Goal: Task Accomplishment & Management: Use online tool/utility

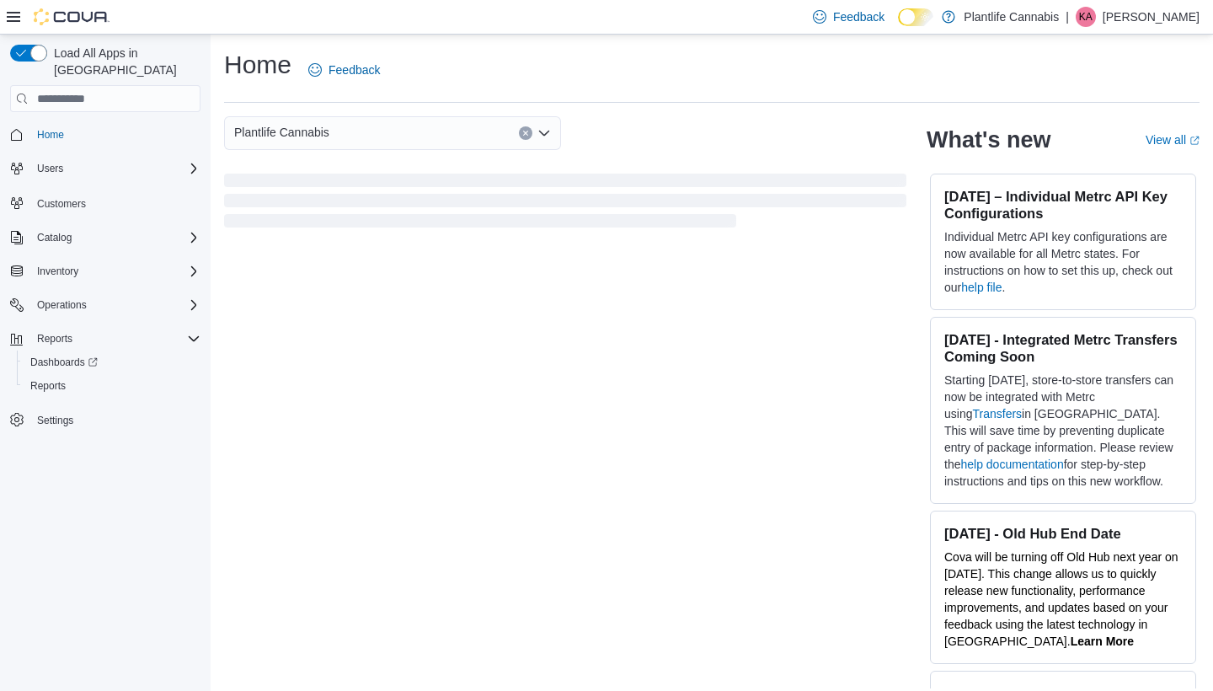
click at [15, 19] on icon at bounding box center [13, 16] width 13 height 13
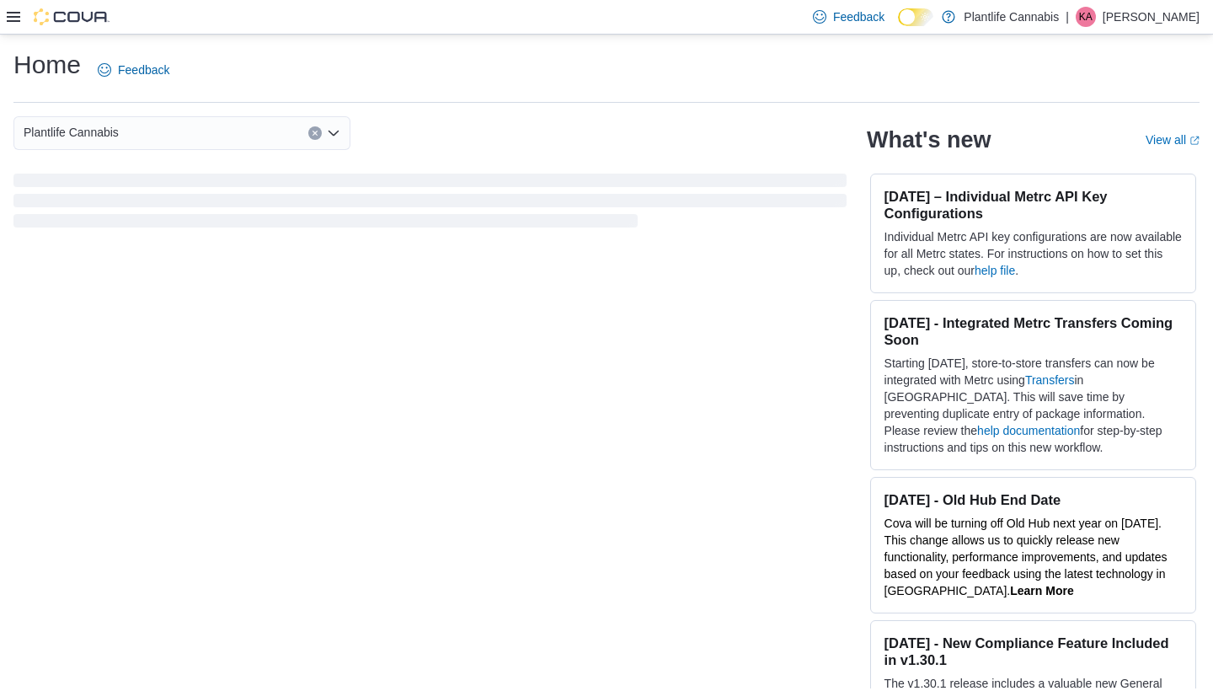
click at [15, 18] on icon at bounding box center [13, 17] width 13 height 10
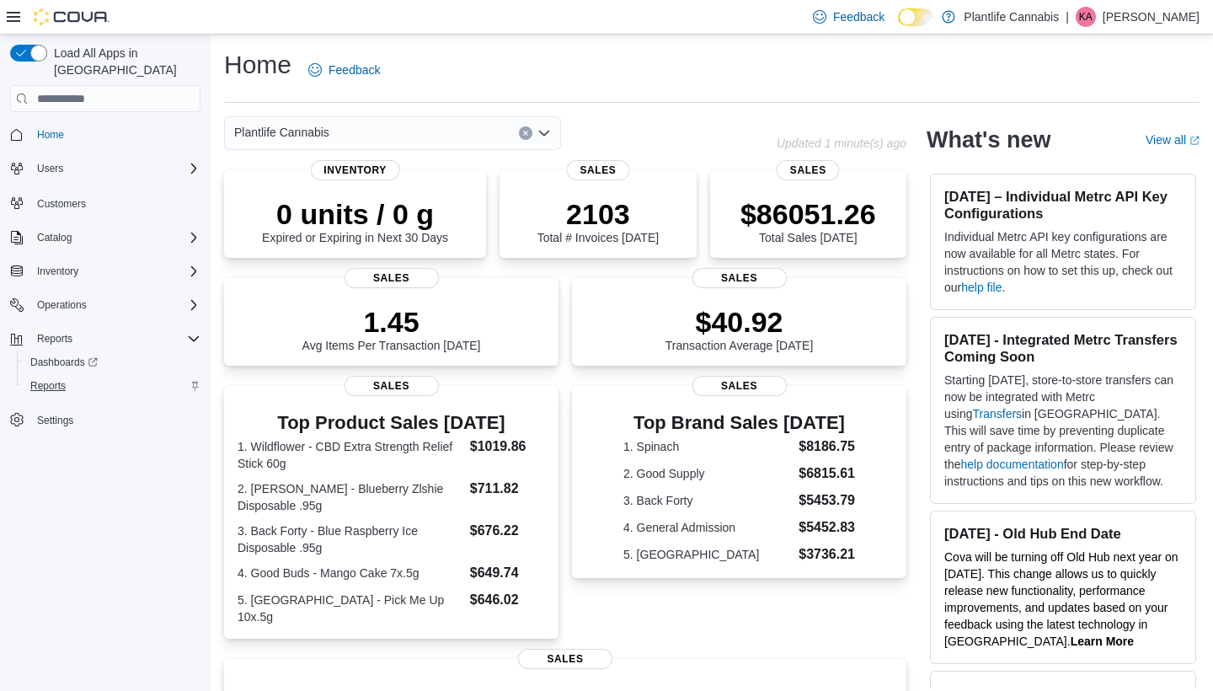
click at [47, 379] on span "Reports" at bounding box center [47, 385] width 35 height 13
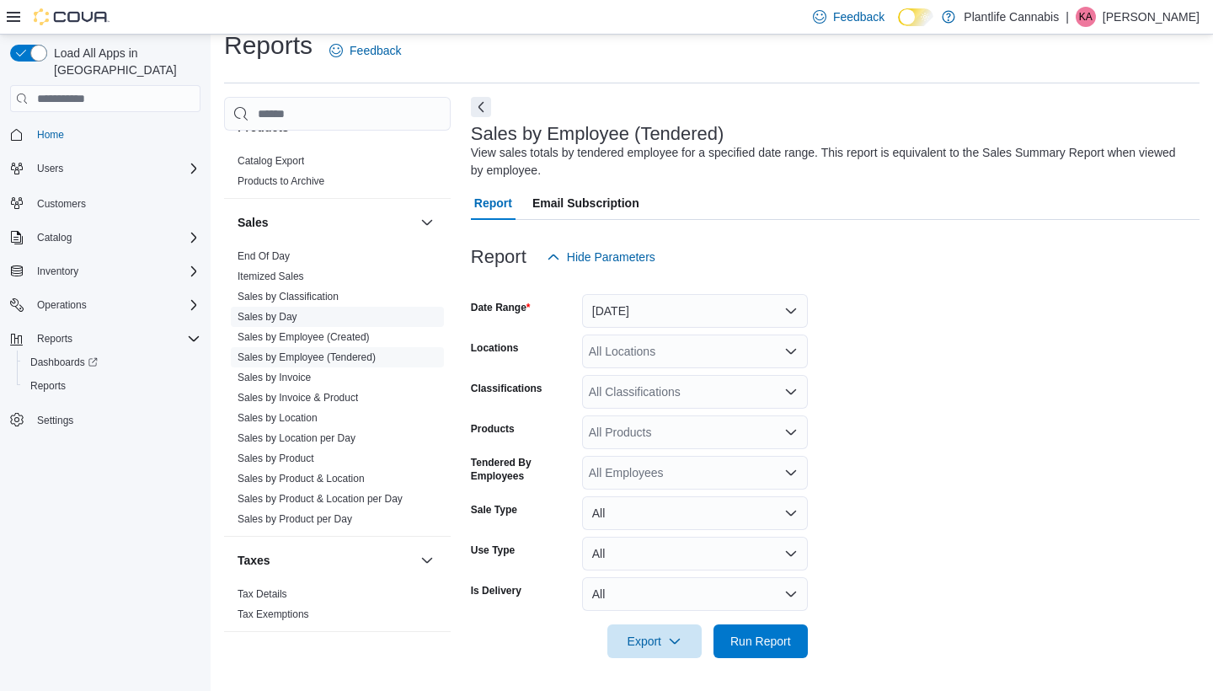
scroll to position [916, 0]
click at [342, 353] on link "Sales by Employee (Tendered)" at bounding box center [307, 357] width 138 height 12
click at [727, 306] on button "[DATE]" at bounding box center [695, 311] width 226 height 34
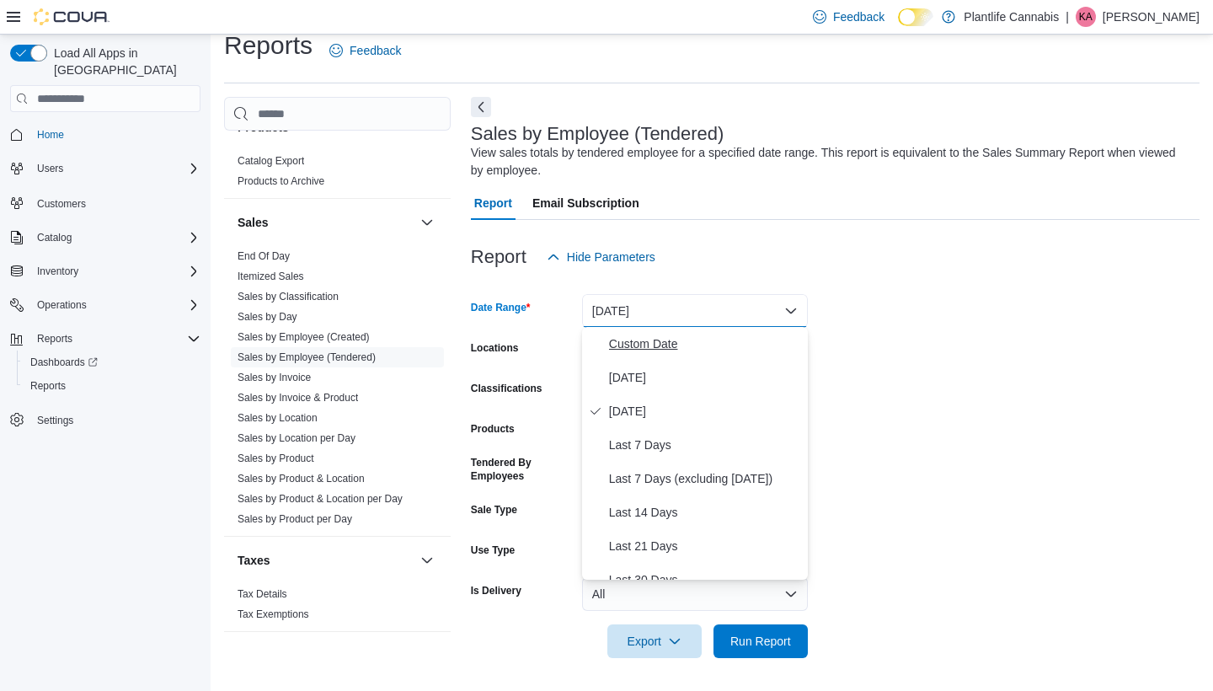
click at [662, 336] on span "Custom Date" at bounding box center [705, 344] width 192 height 20
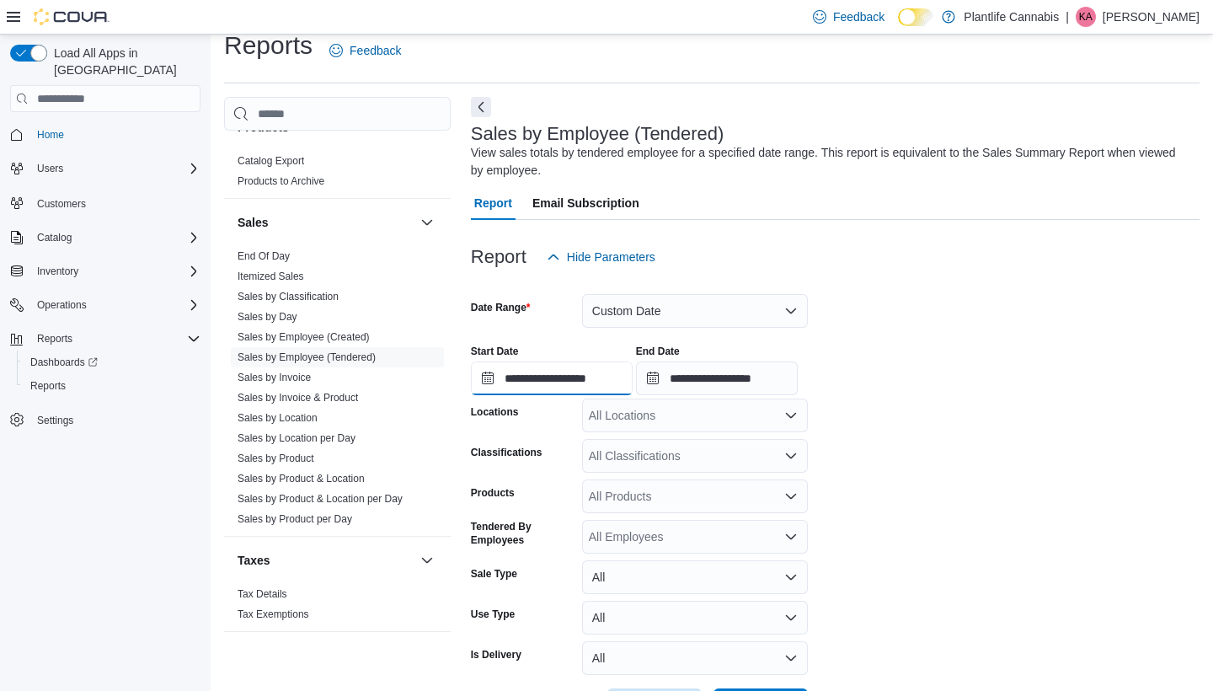
click at [617, 377] on input "**********" at bounding box center [552, 378] width 162 height 34
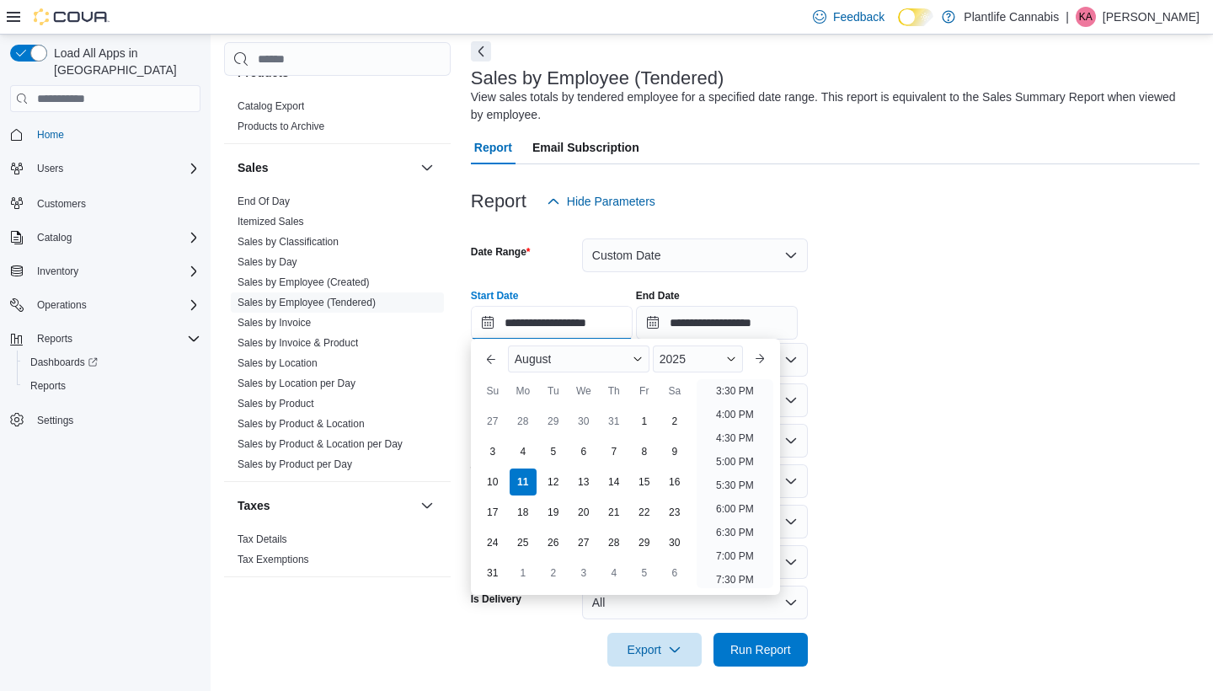
scroll to position [732, 0]
click at [742, 416] on li "4:00 PM" at bounding box center [734, 415] width 51 height 20
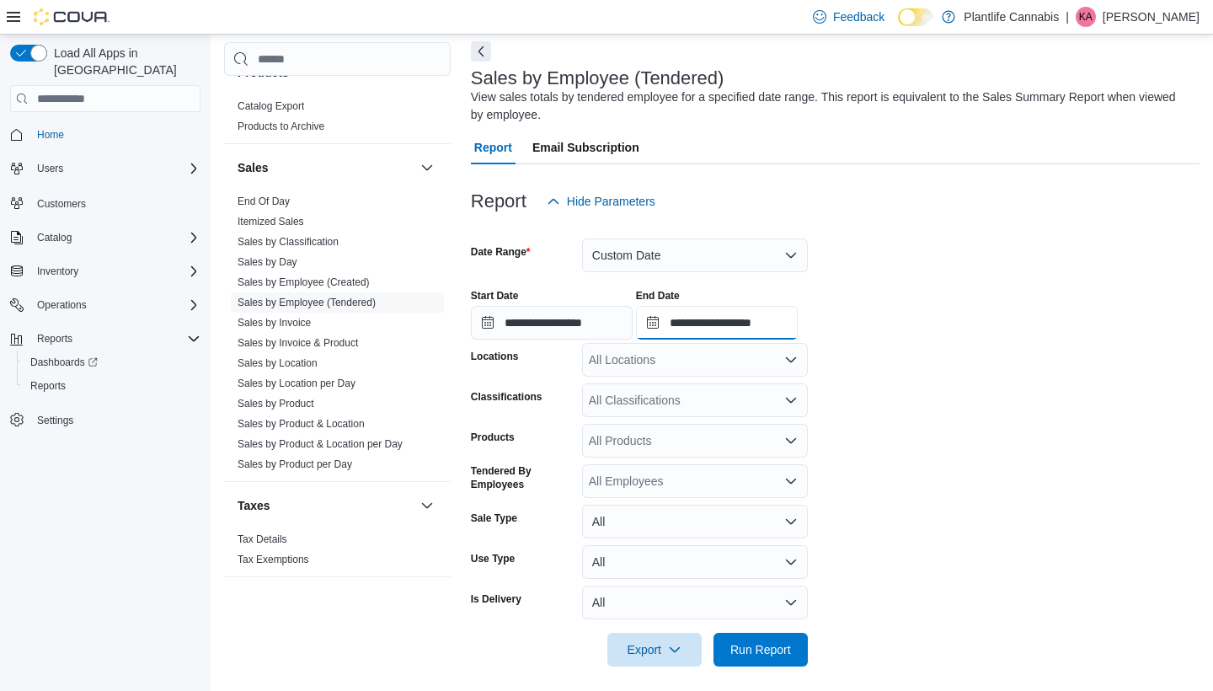
click at [798, 318] on input "**********" at bounding box center [717, 323] width 162 height 34
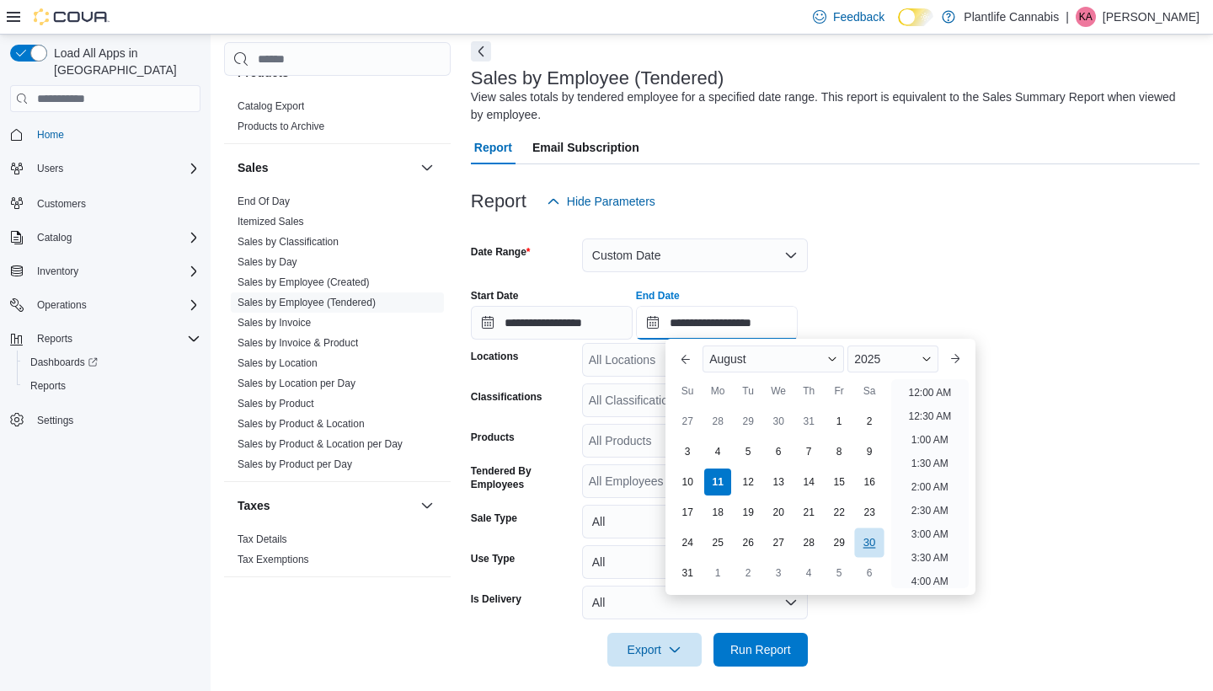
scroll to position [927, 0]
click at [1076, 425] on form "**********" at bounding box center [835, 442] width 729 height 448
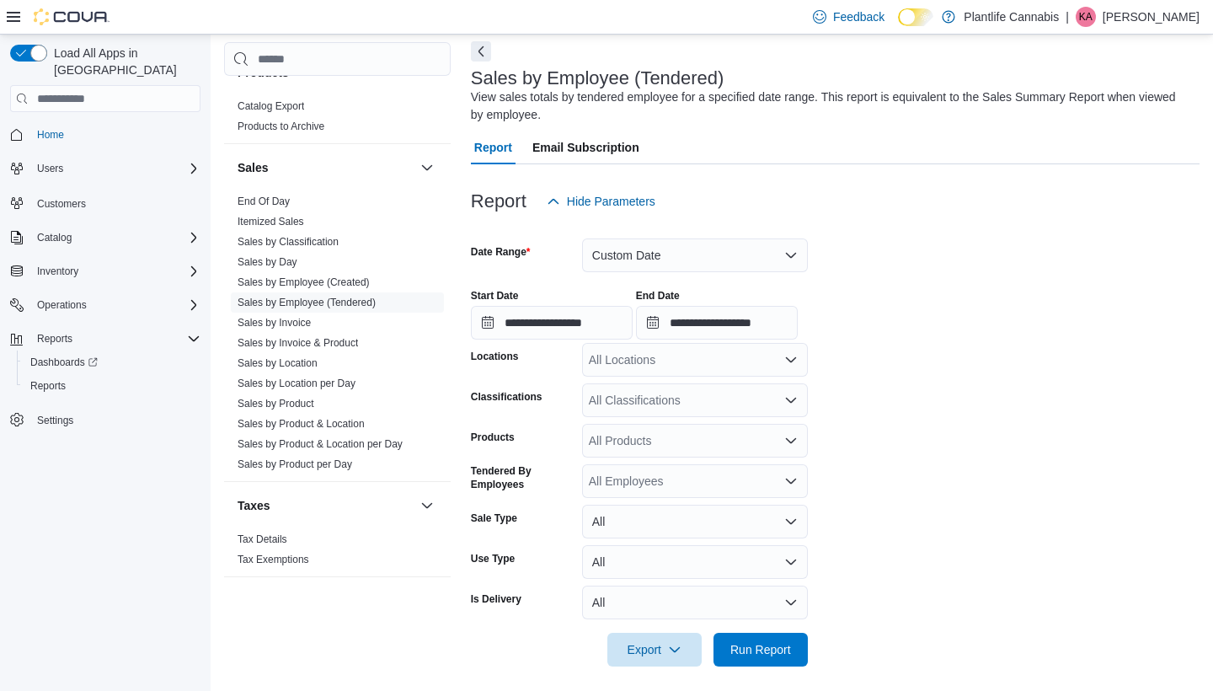
click at [786, 628] on div at bounding box center [835, 625] width 729 height 13
click at [786, 645] on span "Run Report" at bounding box center [760, 648] width 61 height 17
click at [733, 350] on div "All Locations" at bounding box center [695, 360] width 226 height 34
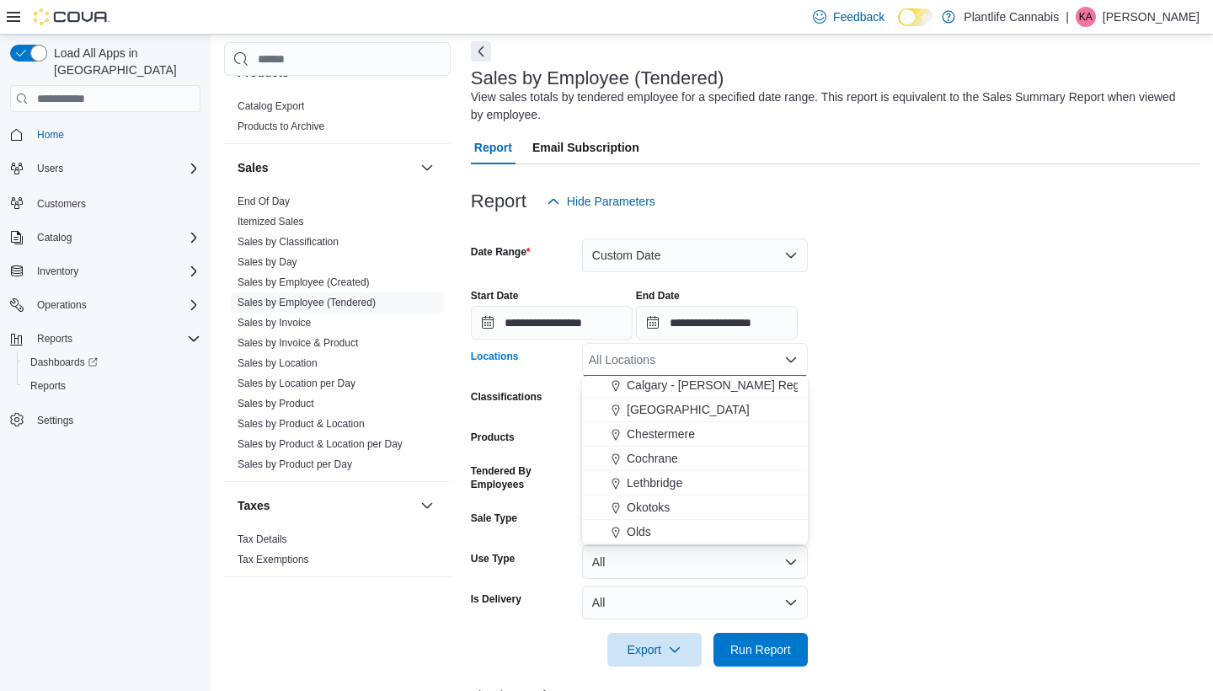
scroll to position [1004, 0]
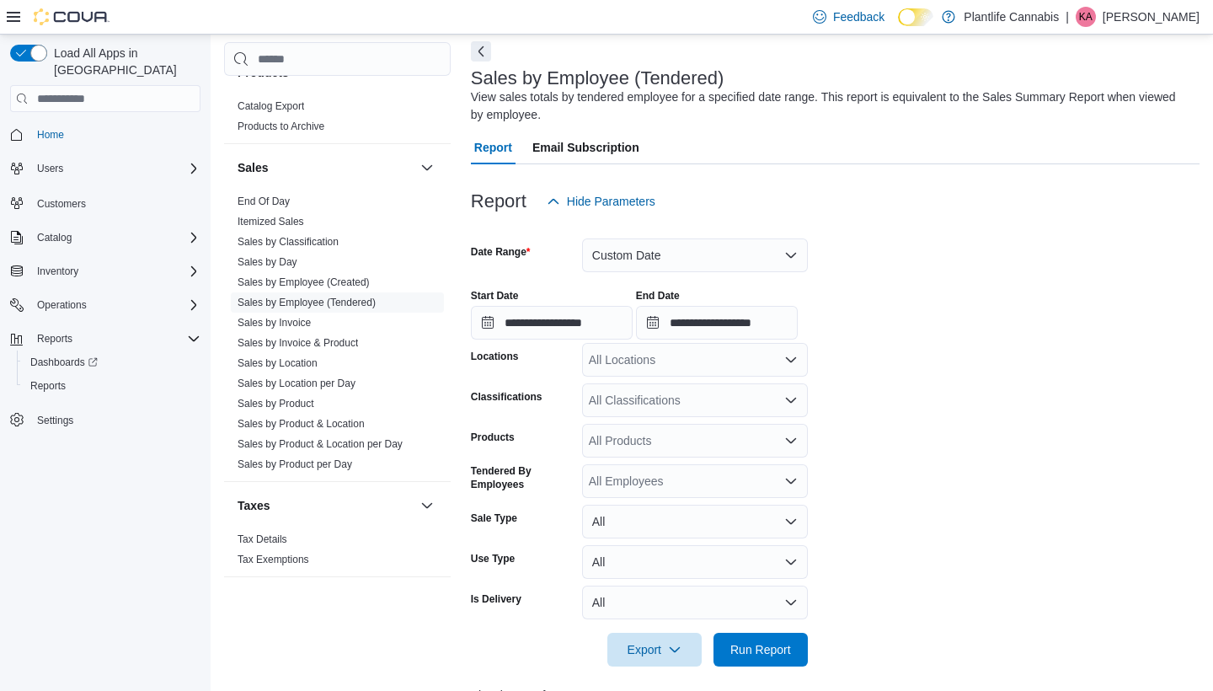
click at [682, 396] on div "All Classifications" at bounding box center [695, 400] width 226 height 34
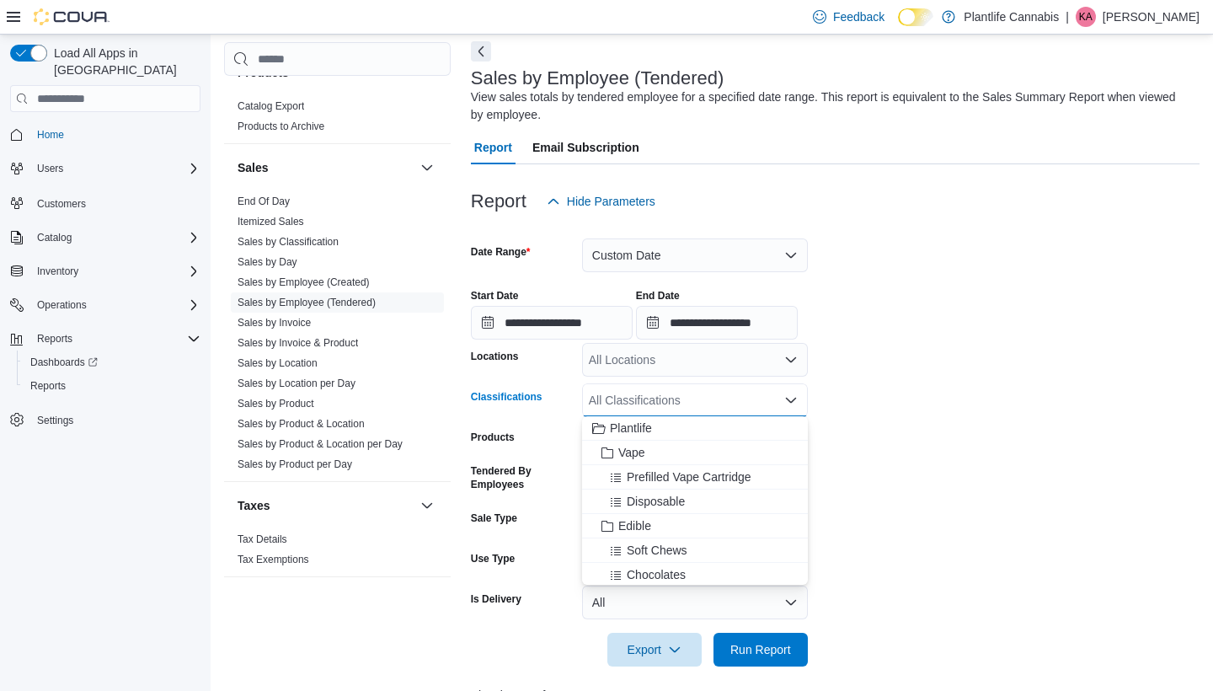
click at [687, 365] on div "All Locations" at bounding box center [695, 360] width 226 height 34
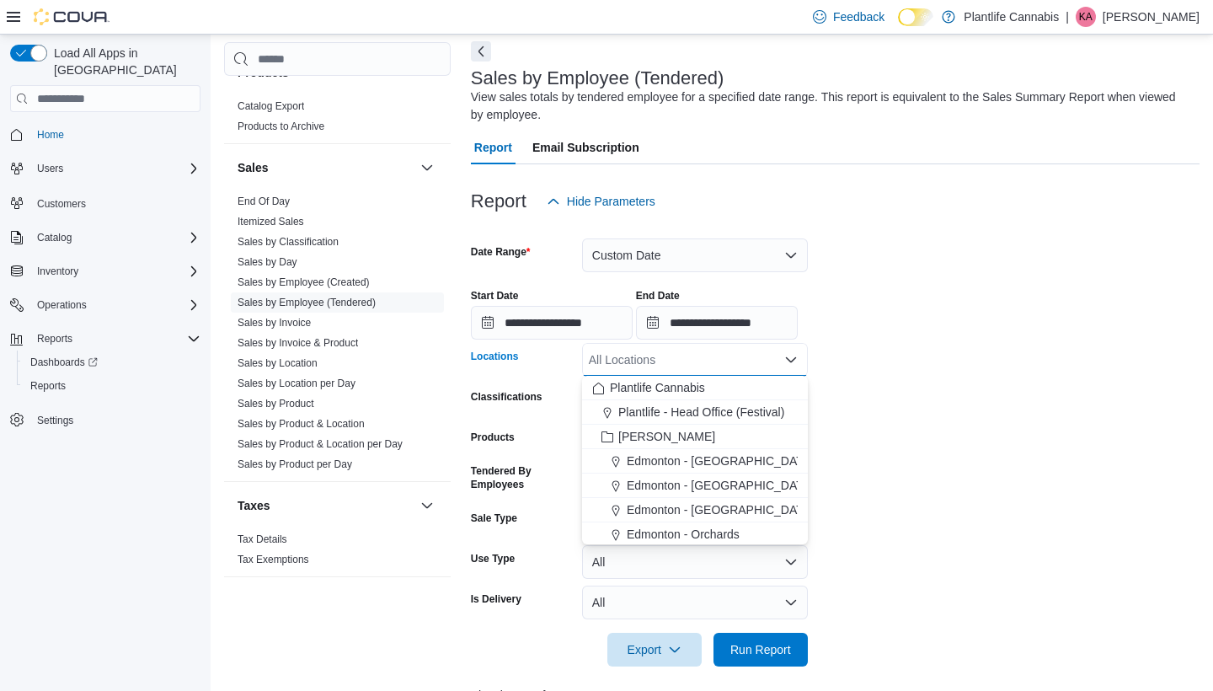
scroll to position [85, 0]
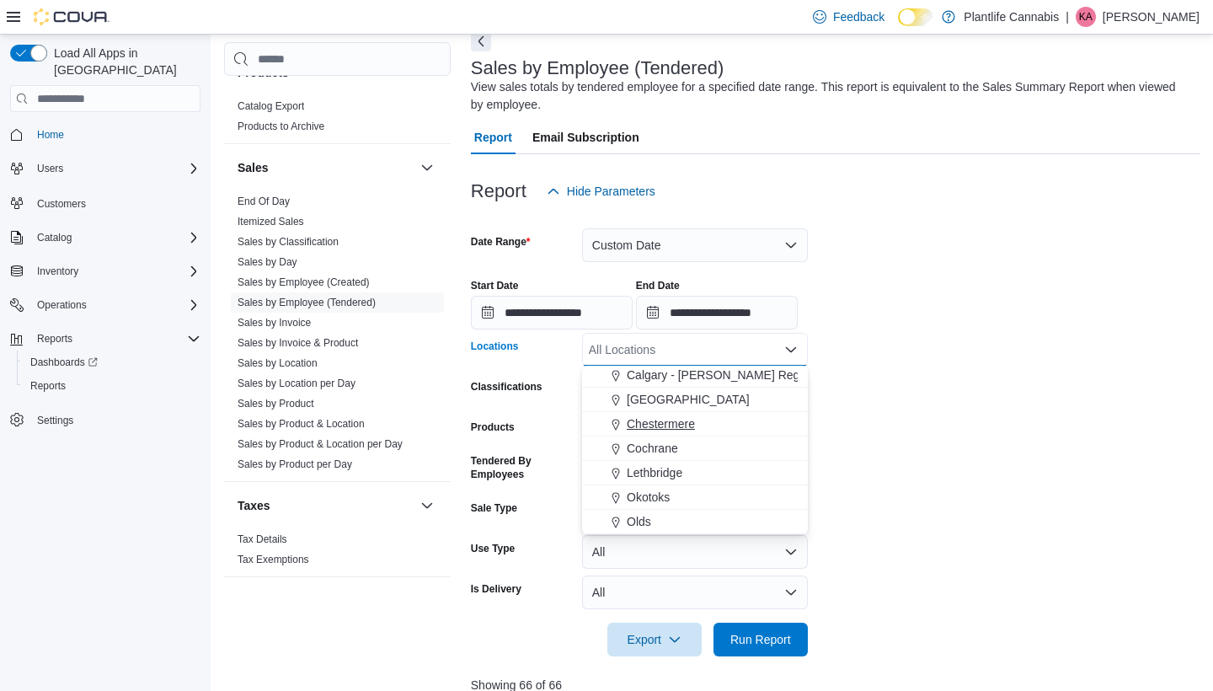
click at [666, 426] on span "Chestermere" at bounding box center [661, 423] width 68 height 17
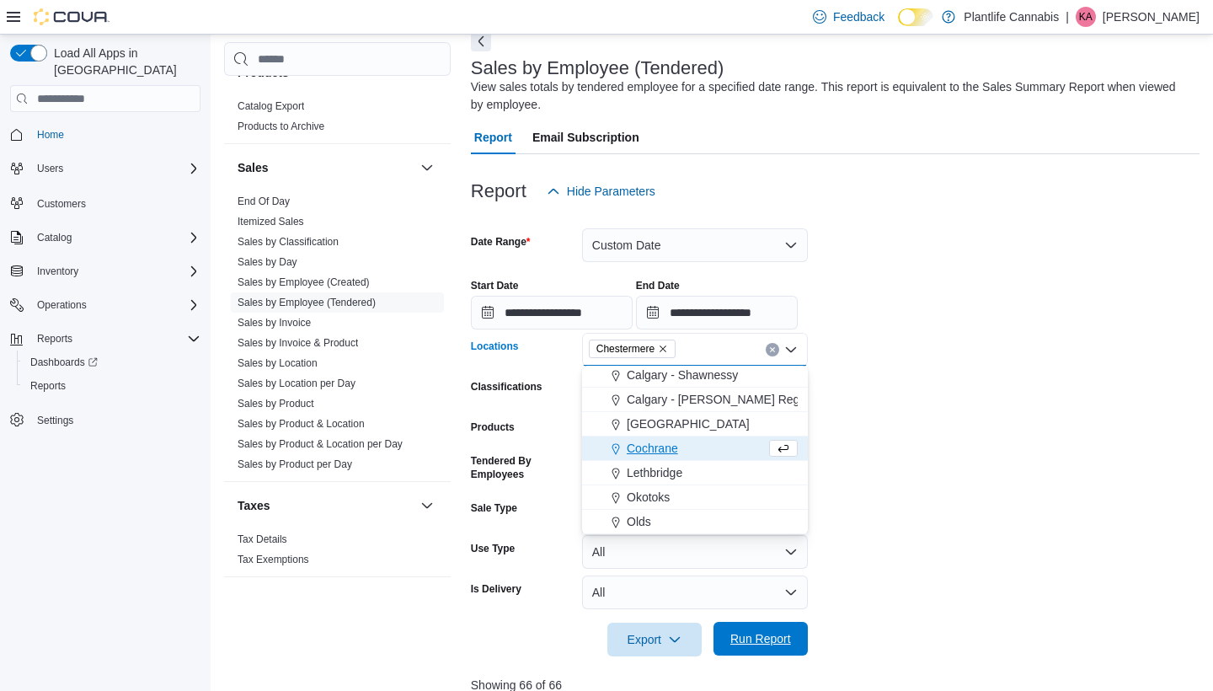
click at [764, 654] on span "Run Report" at bounding box center [761, 639] width 74 height 34
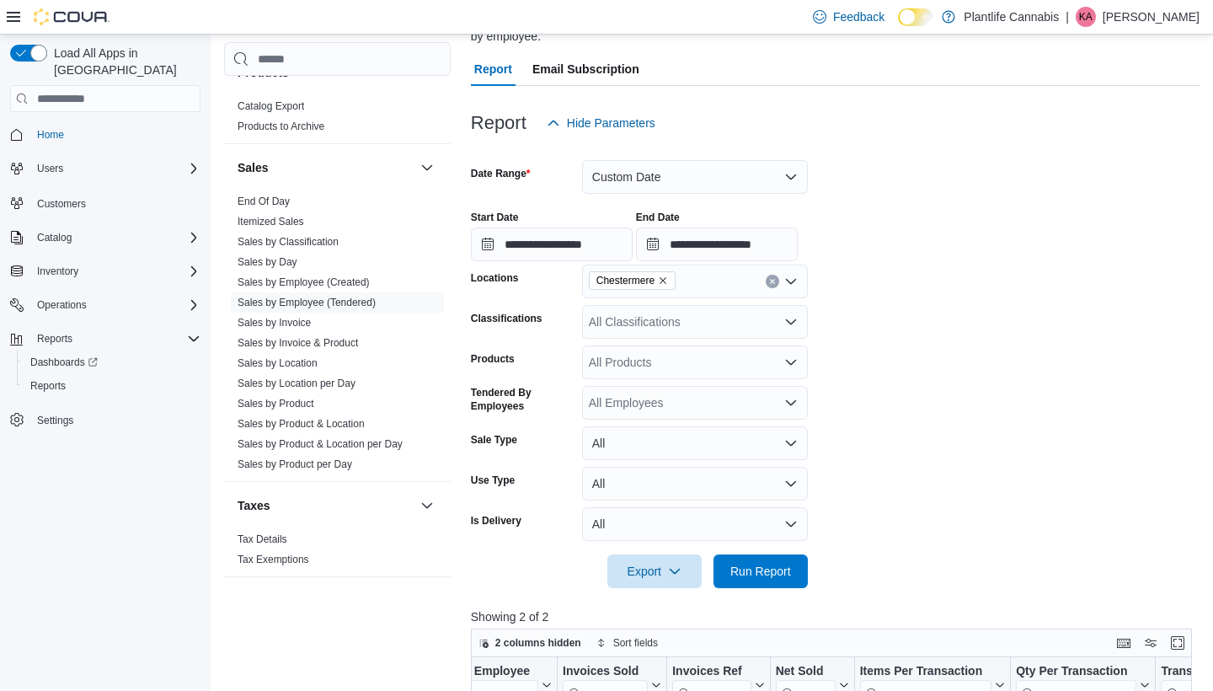
scroll to position [152, 0]
click at [631, 247] on input "**********" at bounding box center [552, 245] width 162 height 34
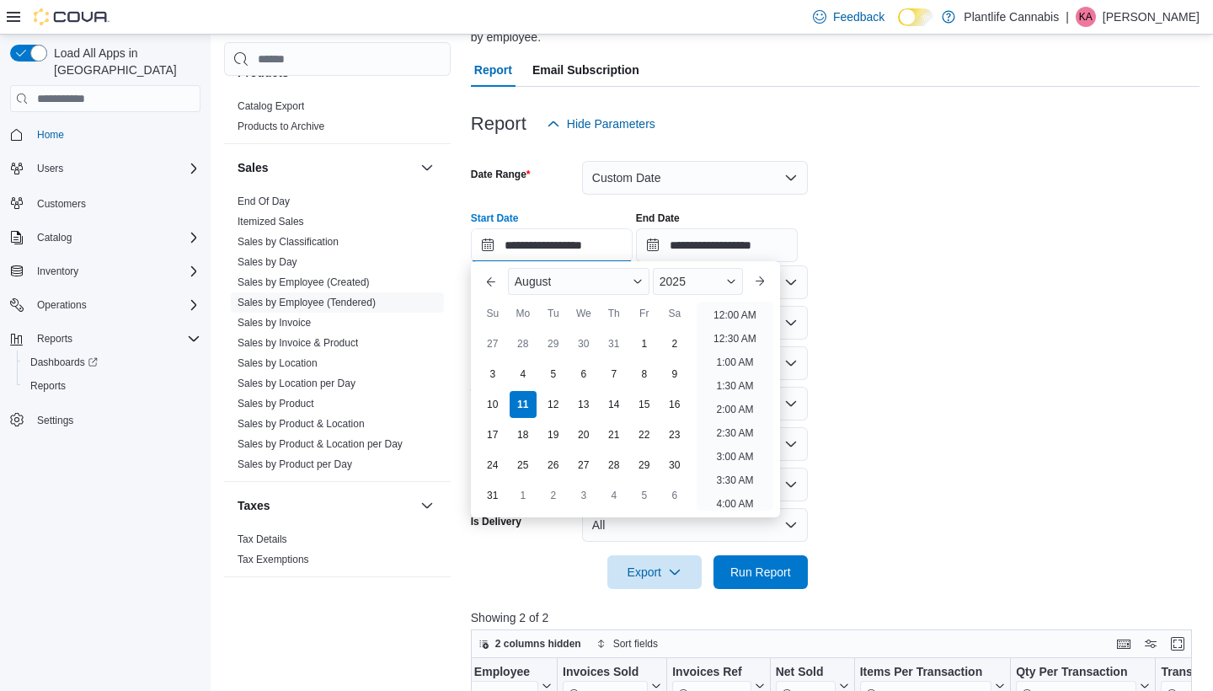
scroll to position [807, 0]
click at [749, 329] on li "5:30 PM" at bounding box center [734, 333] width 51 height 20
click at [613, 243] on input "**********" at bounding box center [552, 245] width 162 height 34
click at [741, 398] on li "5:00 PM" at bounding box center [734, 397] width 51 height 20
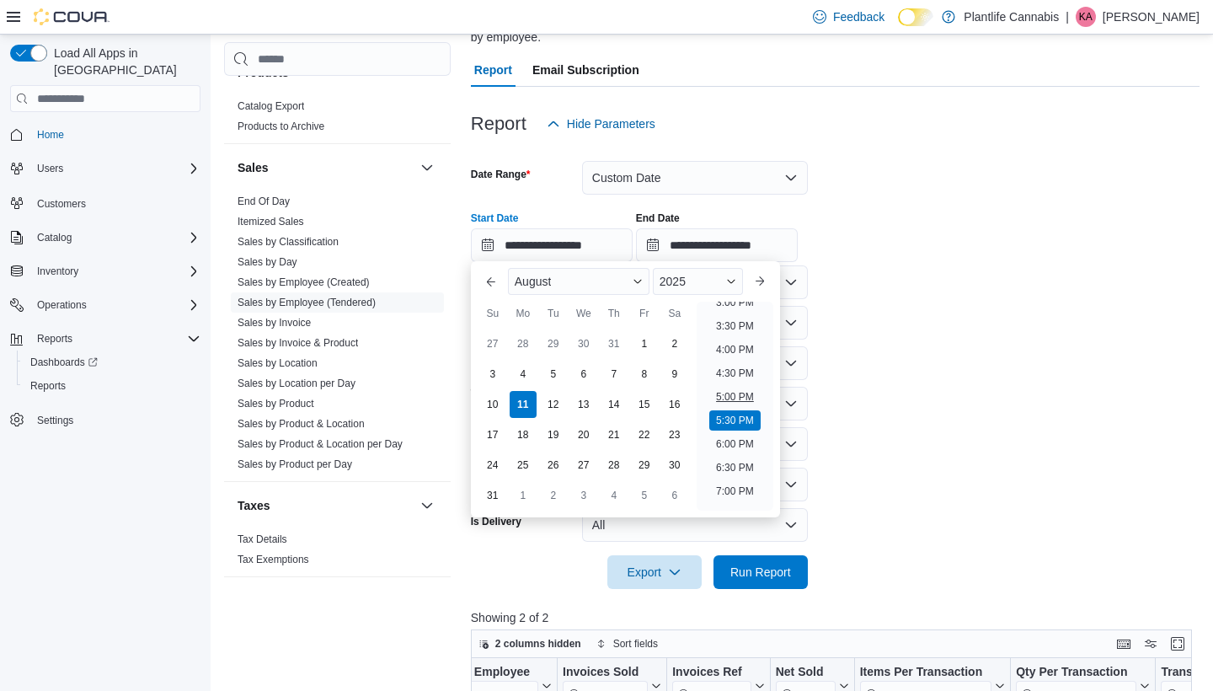
type input "**********"
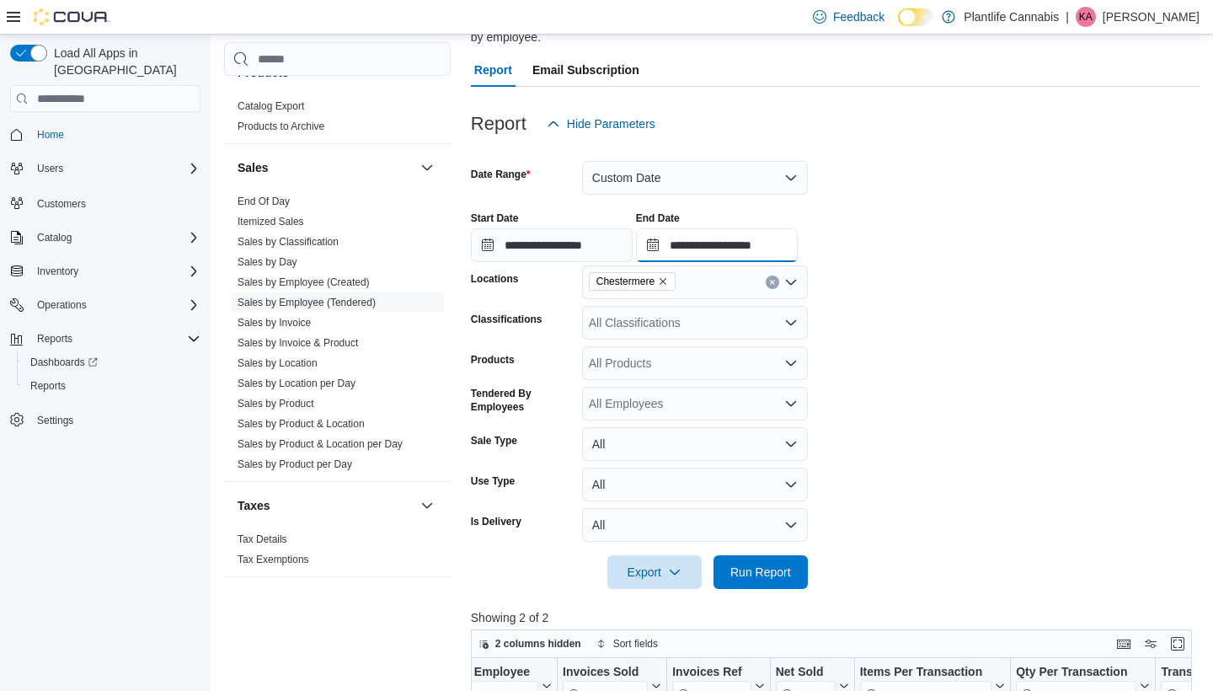
click at [794, 254] on input "**********" at bounding box center [717, 245] width 162 height 34
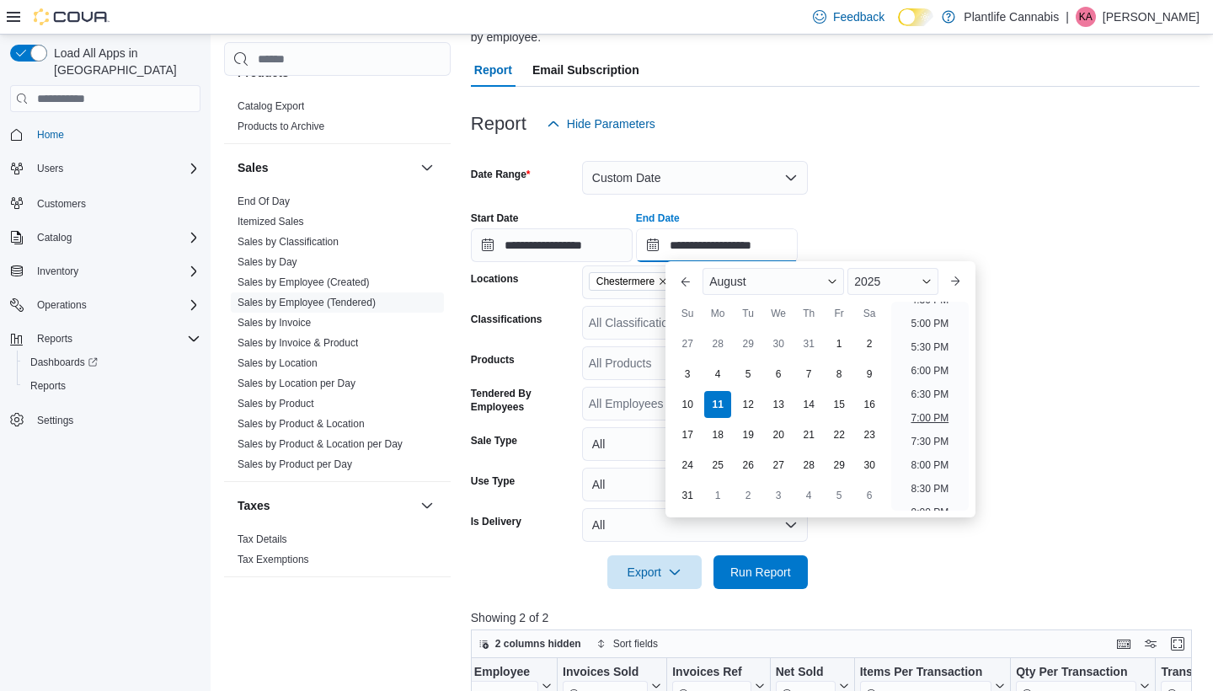
scroll to position [788, 0]
click at [935, 398] on li "6:30 PM" at bounding box center [929, 400] width 51 height 20
type input "**********"
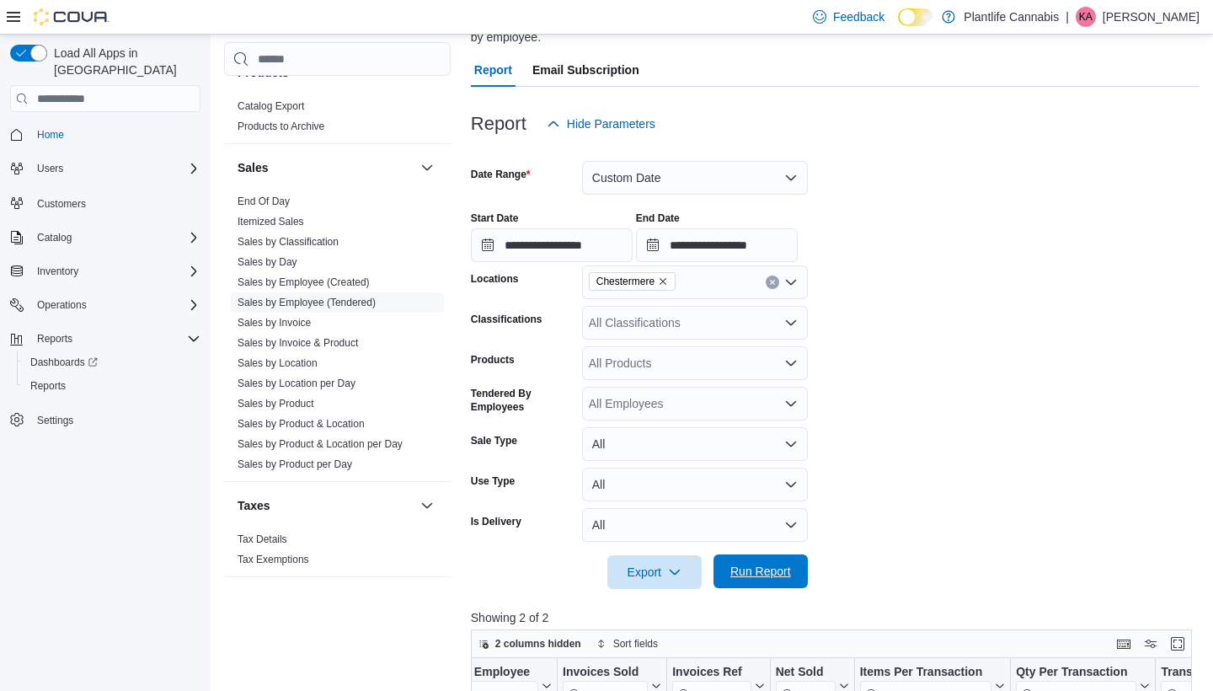
click at [788, 556] on span "Run Report" at bounding box center [761, 571] width 74 height 34
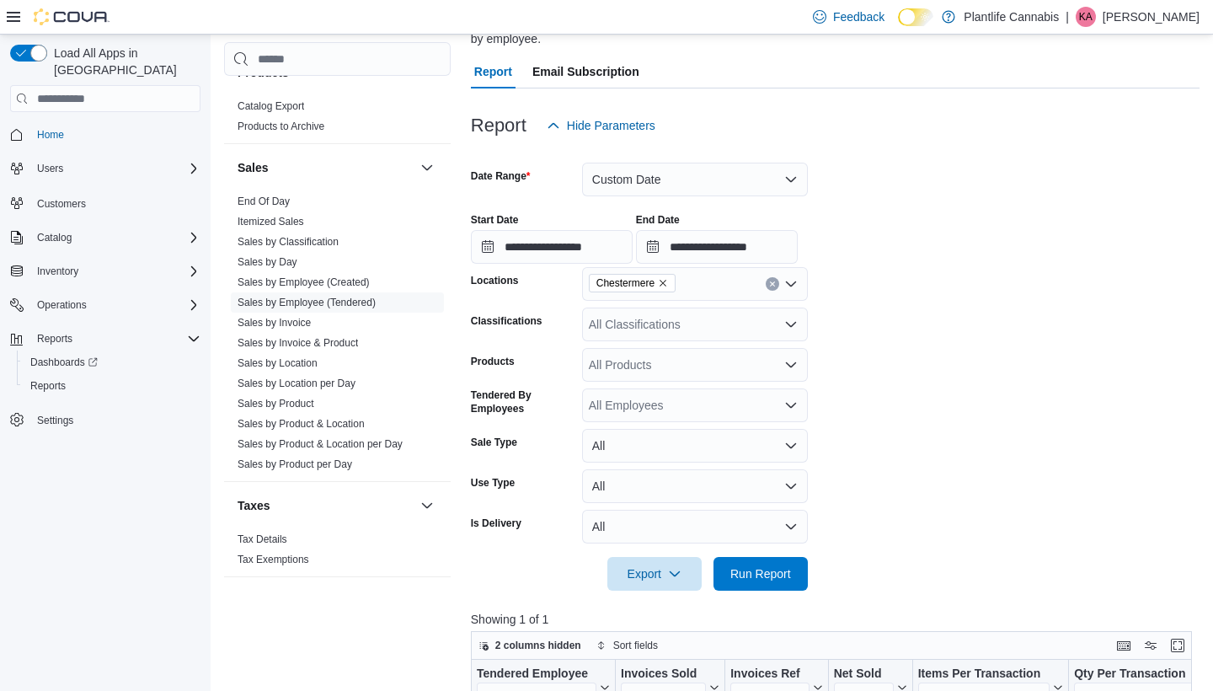
scroll to position [147, 0]
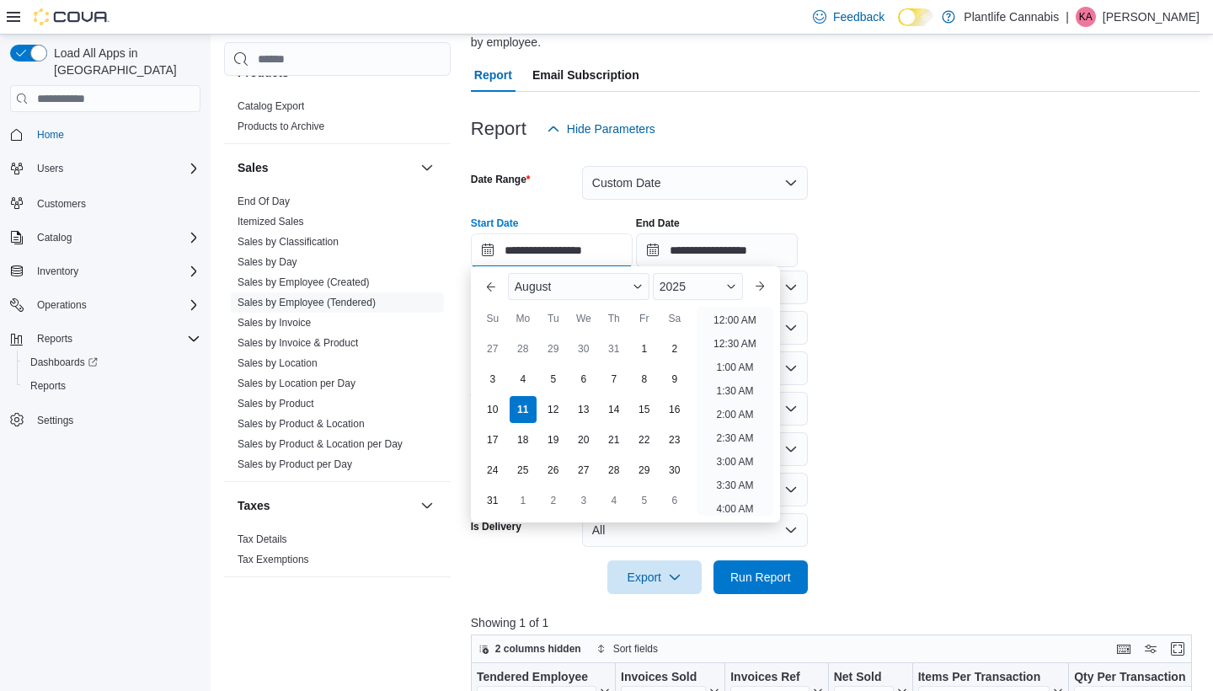
click at [617, 255] on input "**********" at bounding box center [552, 250] width 162 height 34
click at [740, 446] on li "5:30 PM" at bounding box center [734, 441] width 51 height 20
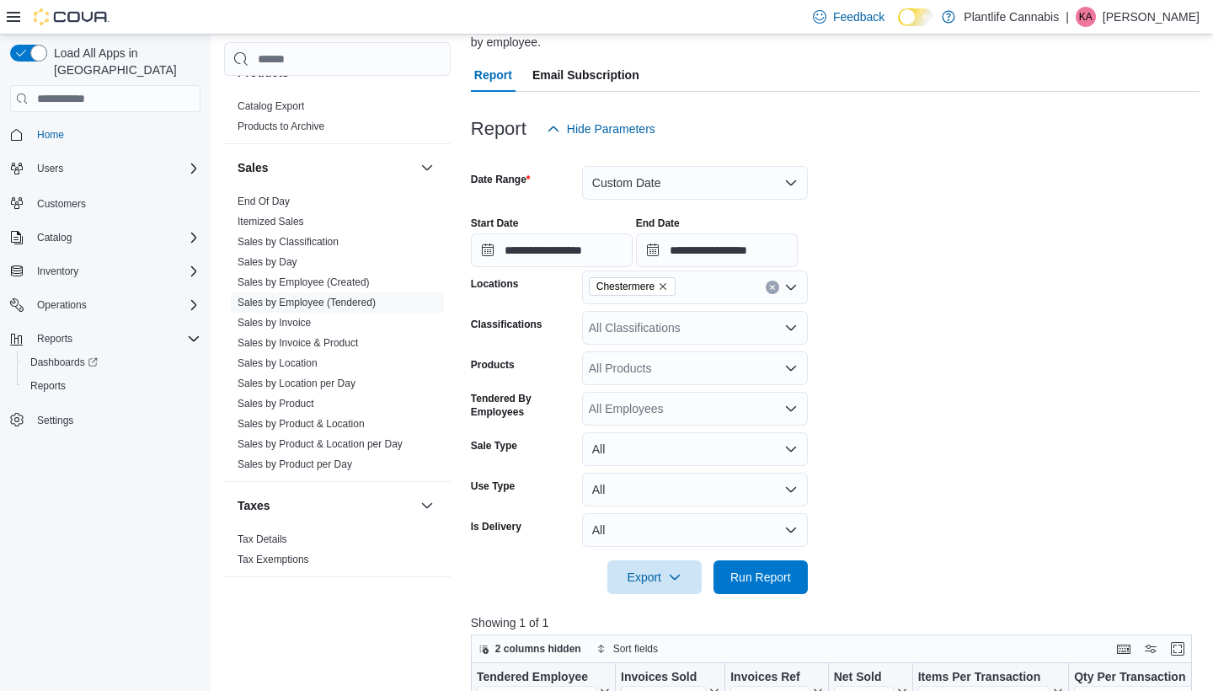
click at [776, 596] on div at bounding box center [835, 604] width 729 height 20
click at [776, 583] on span "Run Report" at bounding box center [760, 576] width 61 height 17
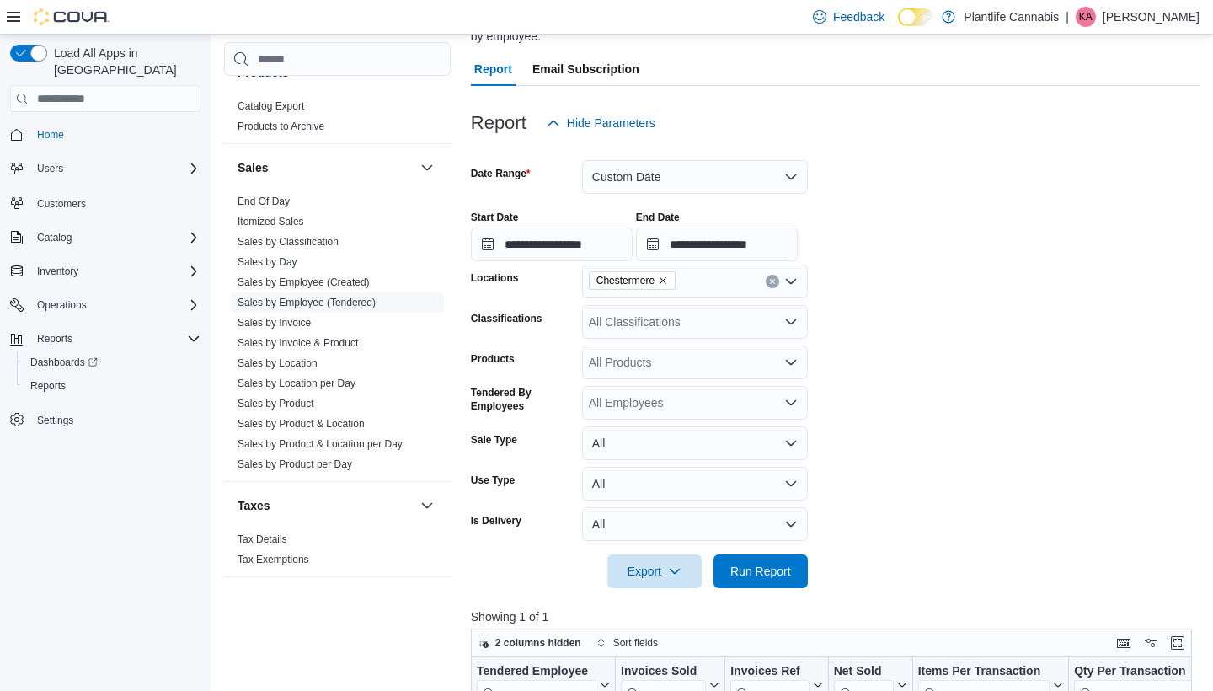
scroll to position [158, 0]
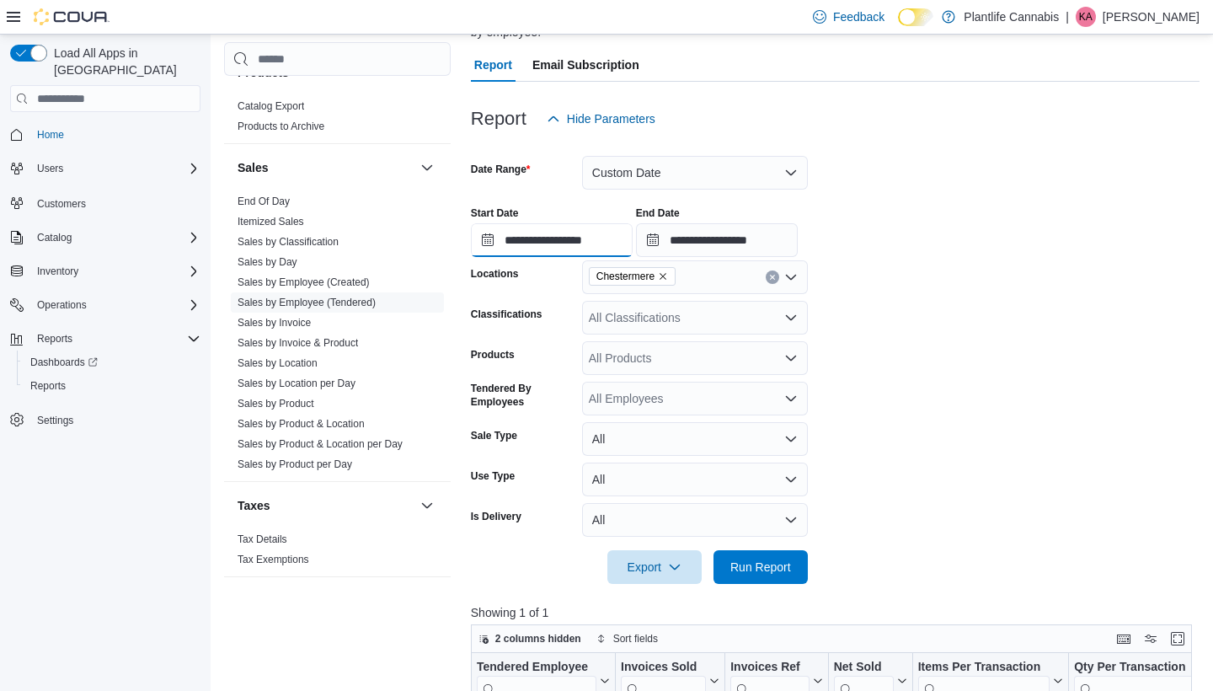
click at [632, 240] on input "**********" at bounding box center [552, 240] width 162 height 34
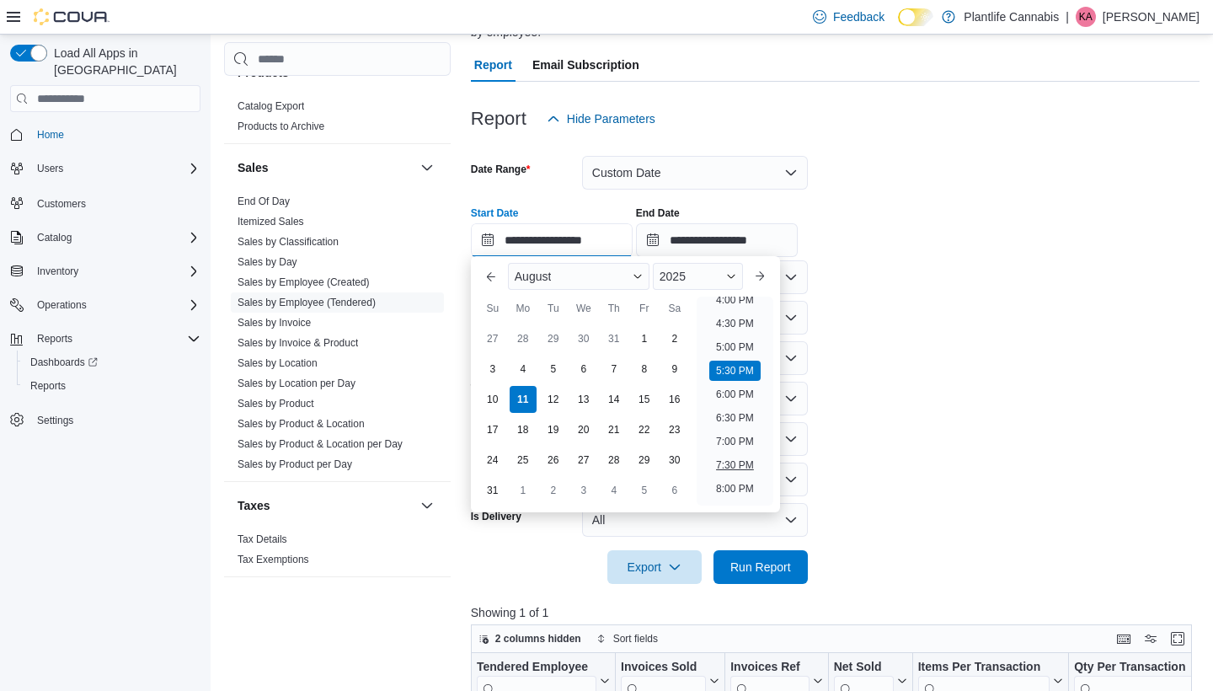
scroll to position [767, 0]
click at [745, 395] on li "6:00 PM" at bounding box center [734, 392] width 51 height 20
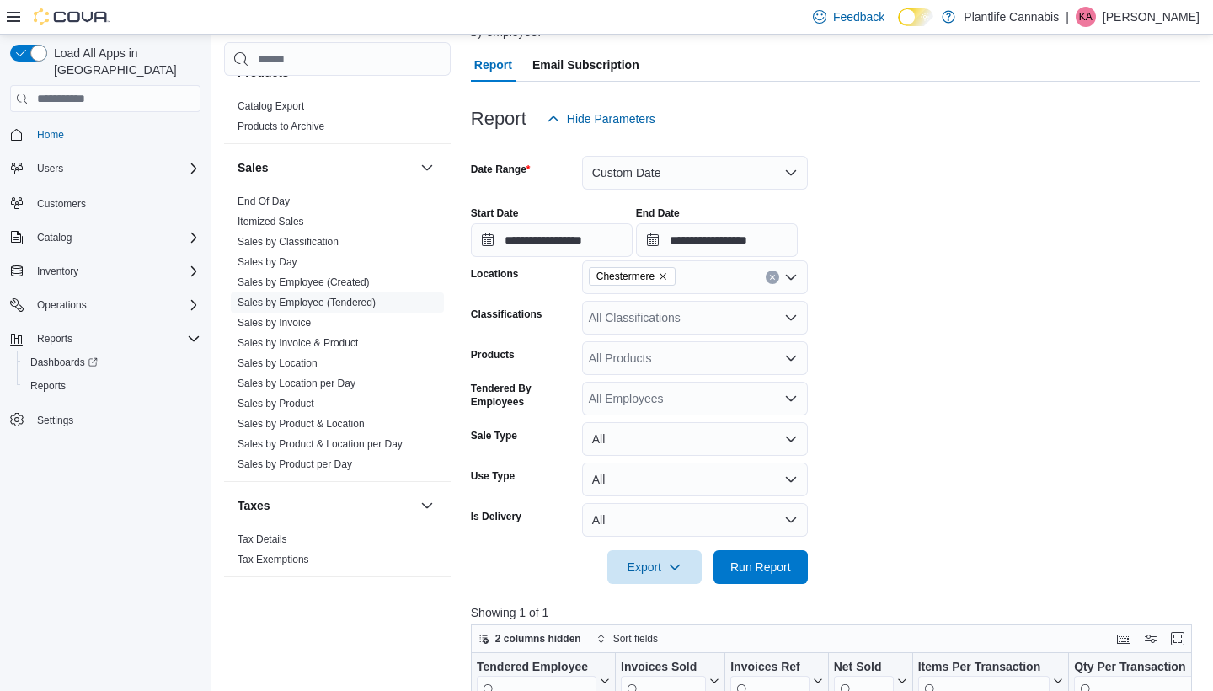
type input "**********"
click at [774, 565] on span "Run Report" at bounding box center [760, 566] width 61 height 17
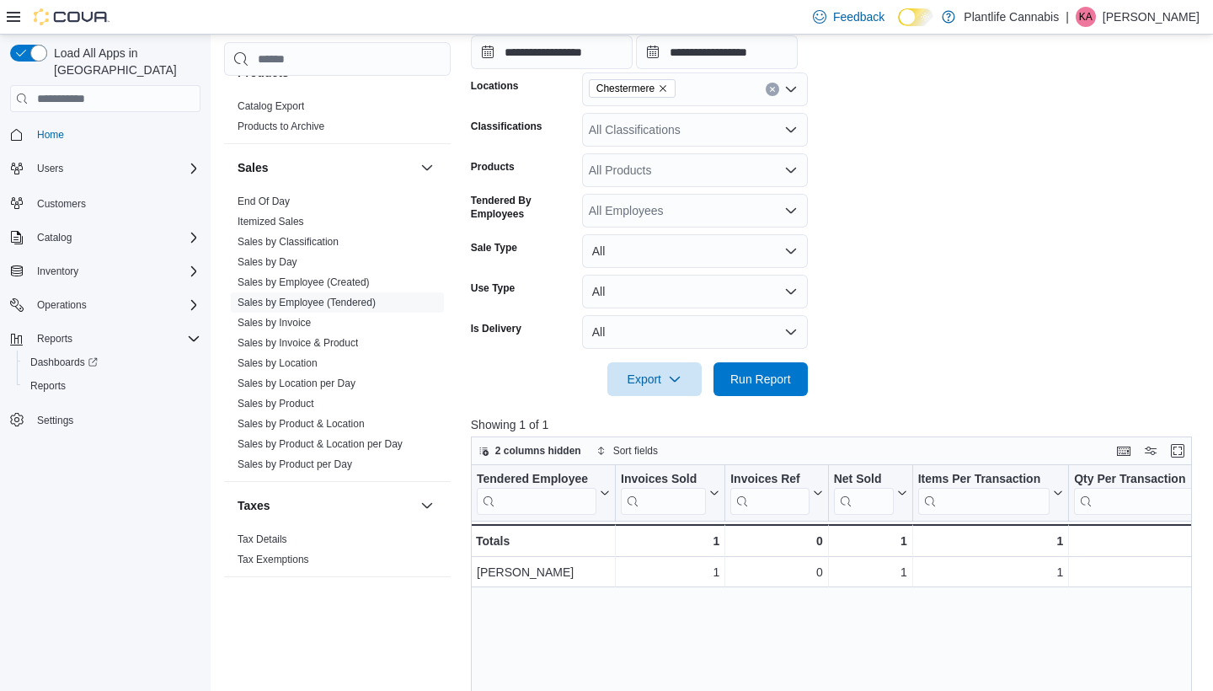
scroll to position [335, 0]
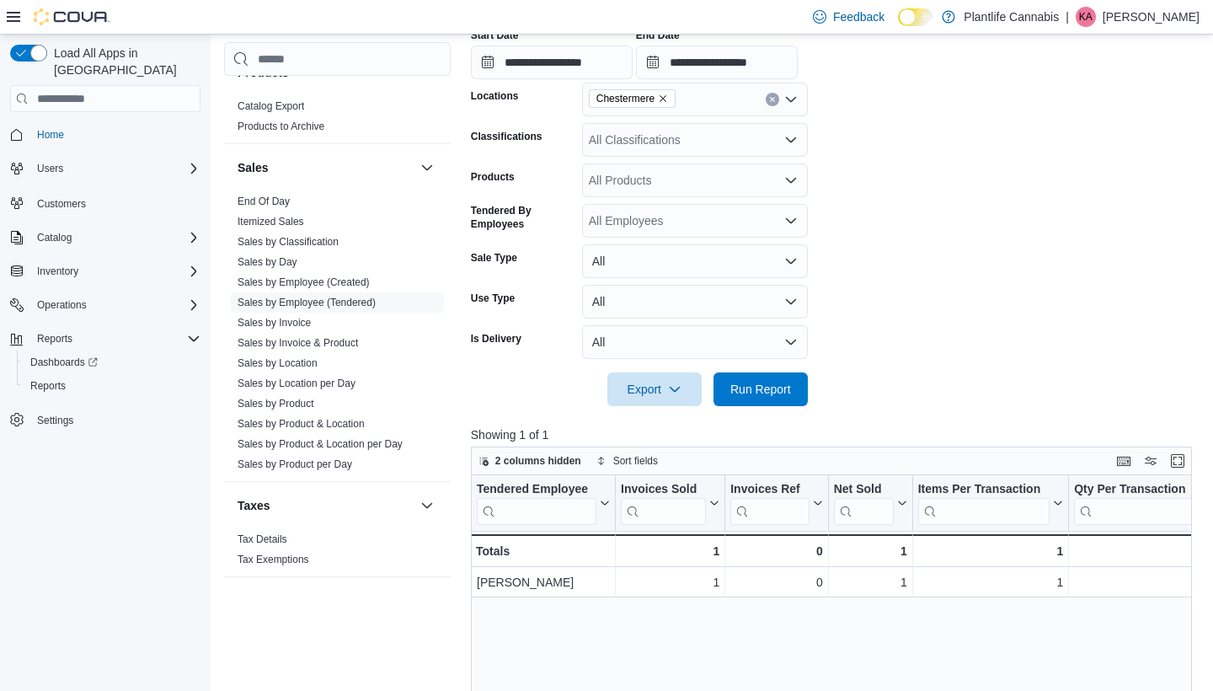
click at [772, 101] on icon "Clear input" at bounding box center [772, 99] width 7 height 7
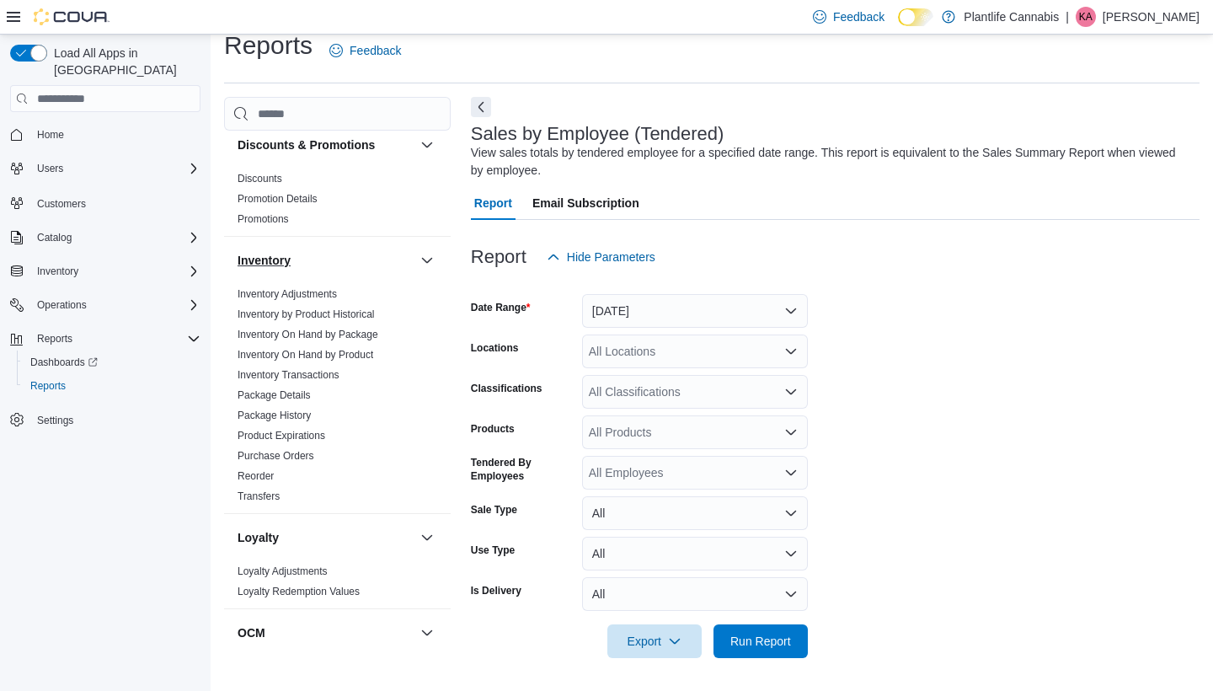
scroll to position [259, 0]
click at [736, 307] on button "[DATE]" at bounding box center [695, 311] width 226 height 34
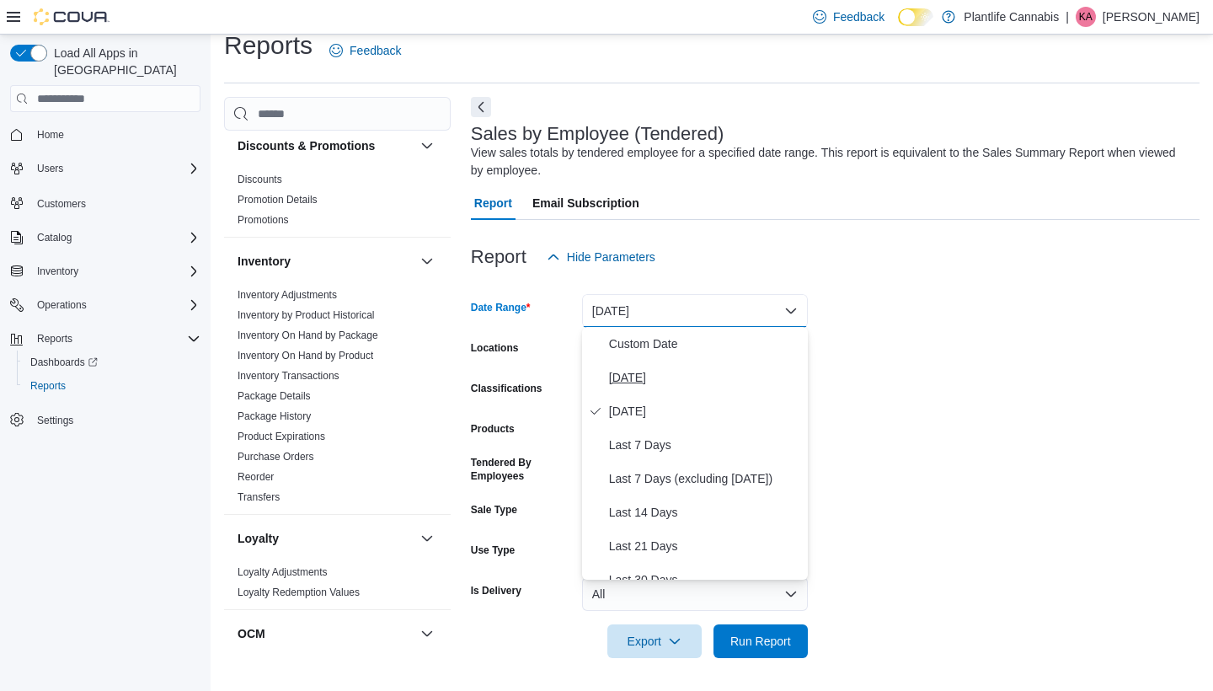
click at [676, 382] on span "[DATE]" at bounding box center [705, 377] width 192 height 20
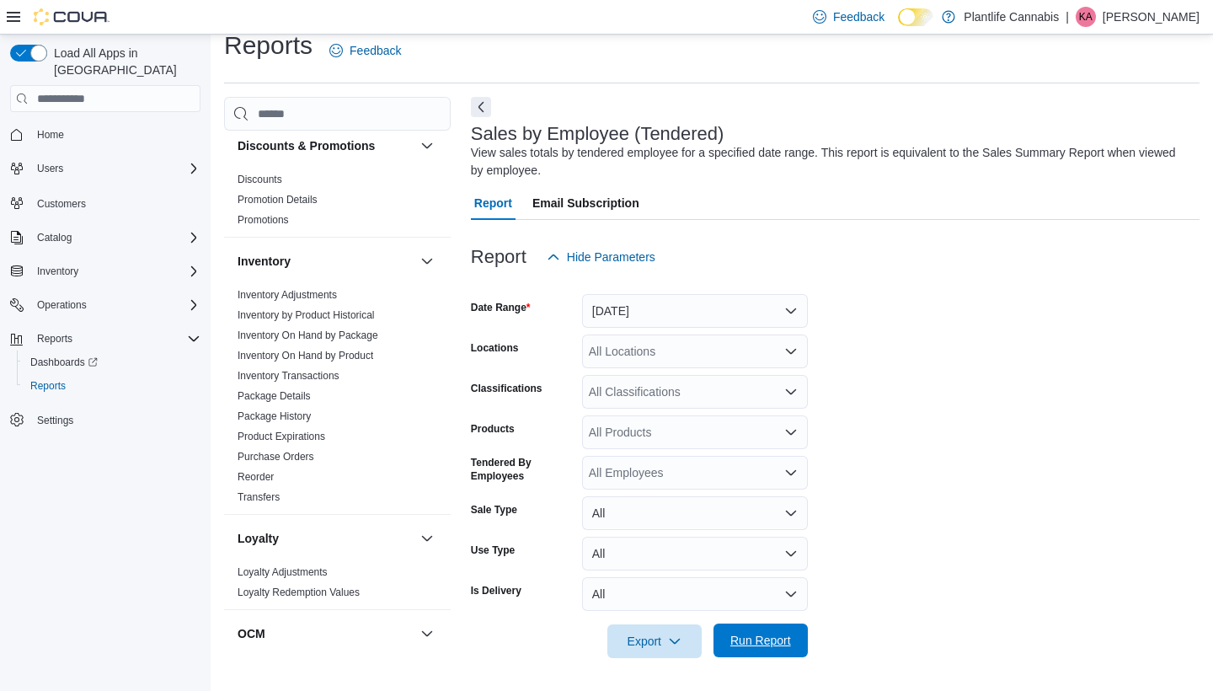
click at [791, 650] on span "Run Report" at bounding box center [761, 640] width 74 height 34
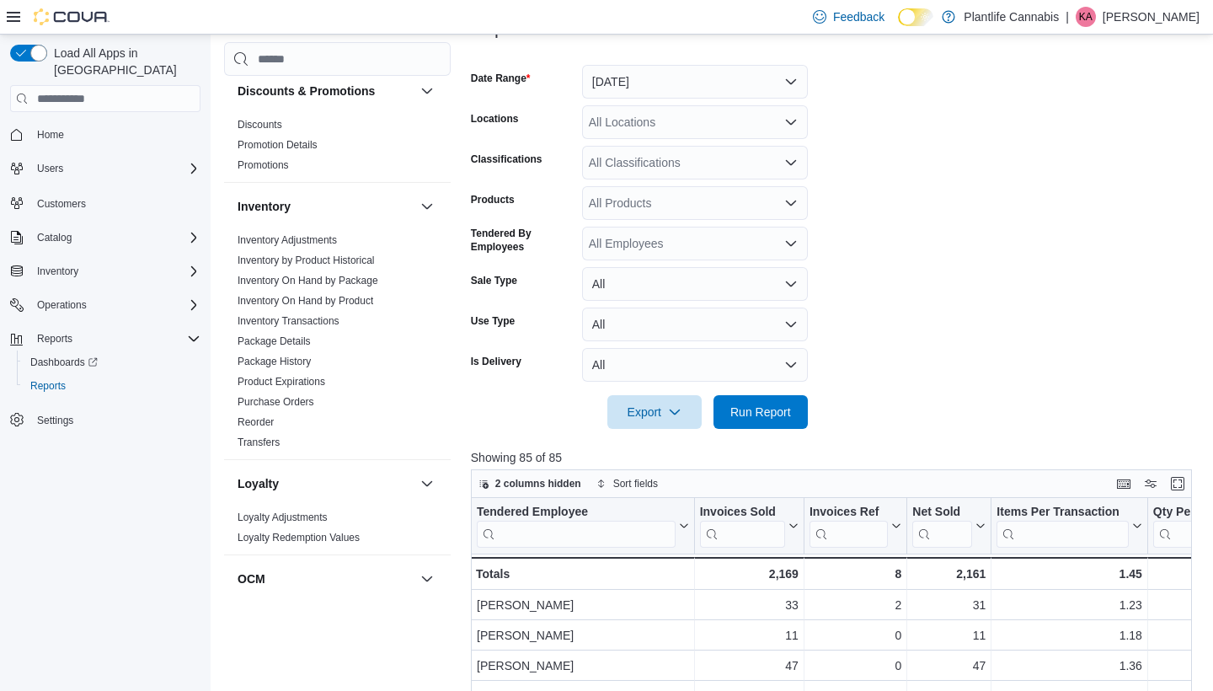
scroll to position [232, 0]
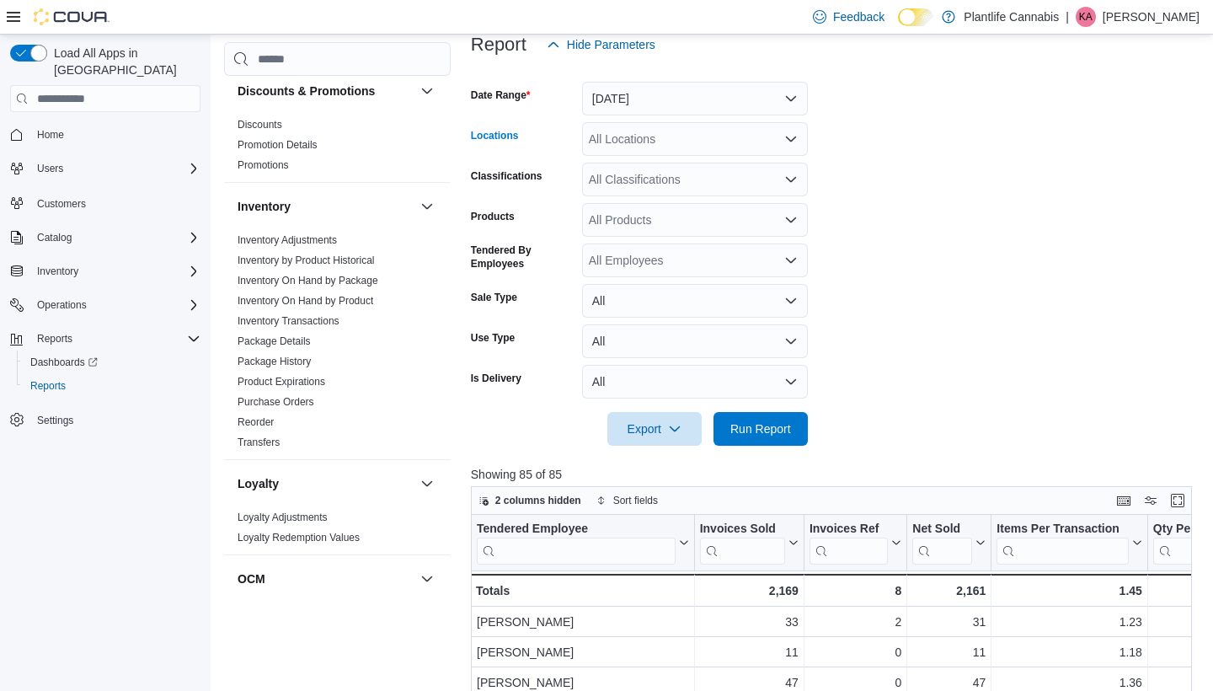
click at [723, 153] on div "All Locations" at bounding box center [695, 139] width 226 height 34
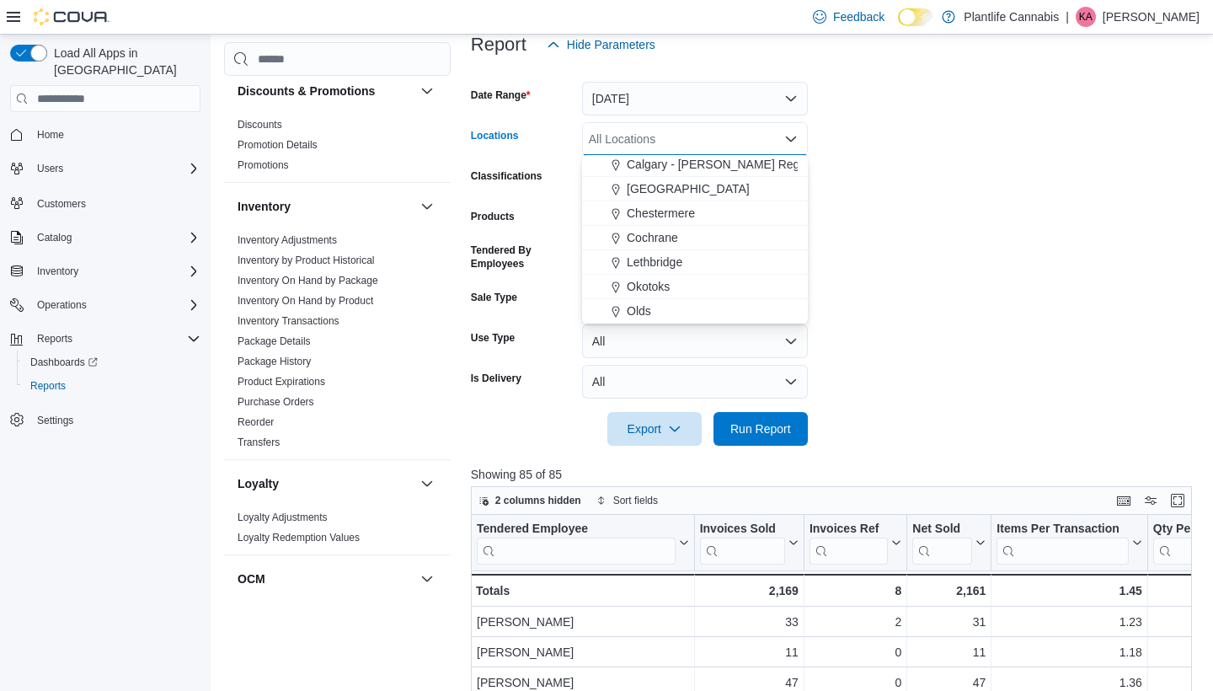
scroll to position [1004, 0]
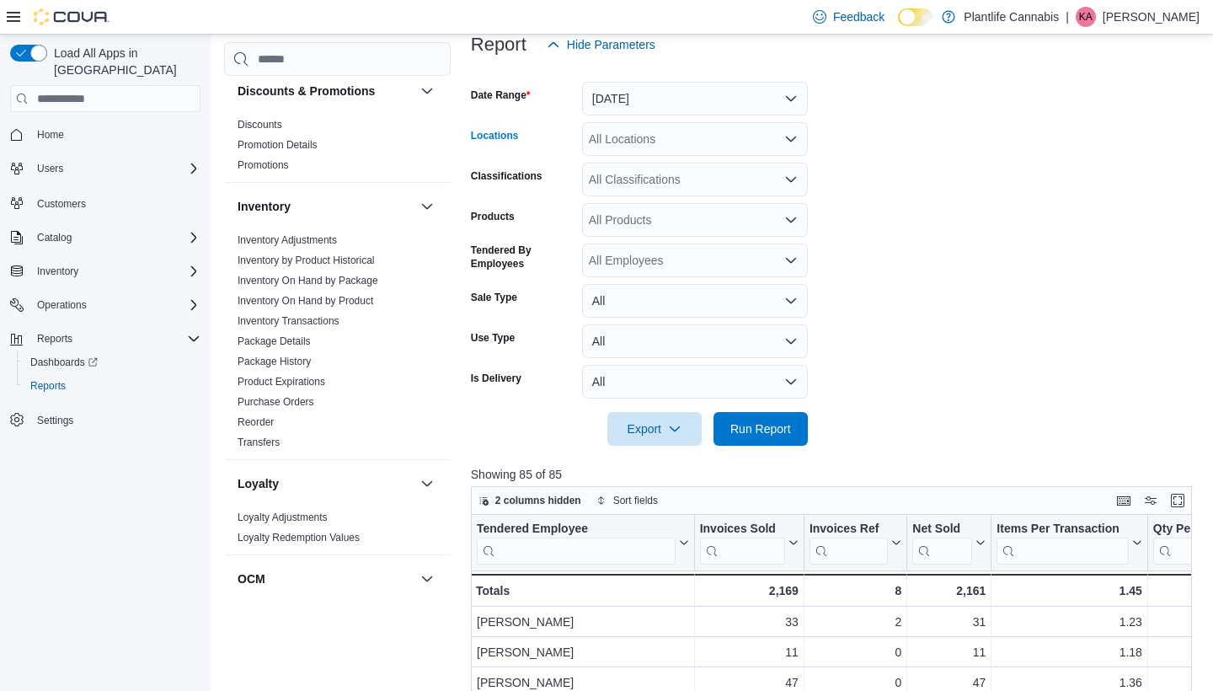
click at [688, 151] on div "All Locations" at bounding box center [695, 139] width 226 height 34
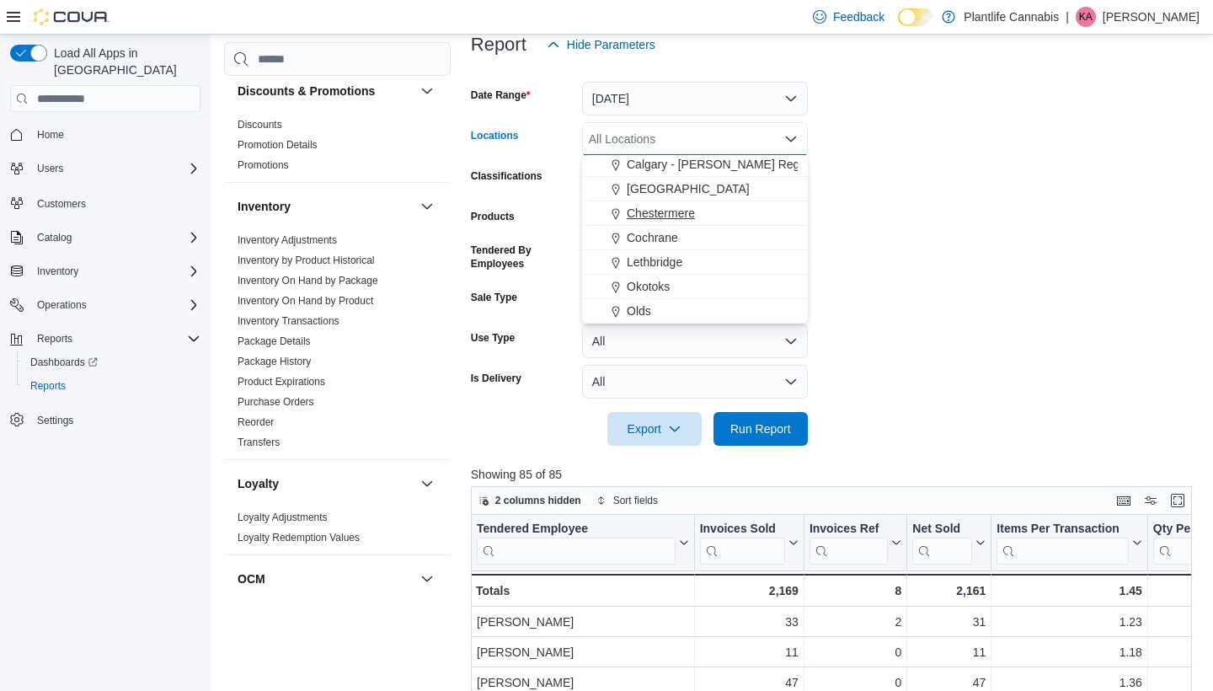
click at [665, 213] on span "Chestermere" at bounding box center [661, 213] width 68 height 17
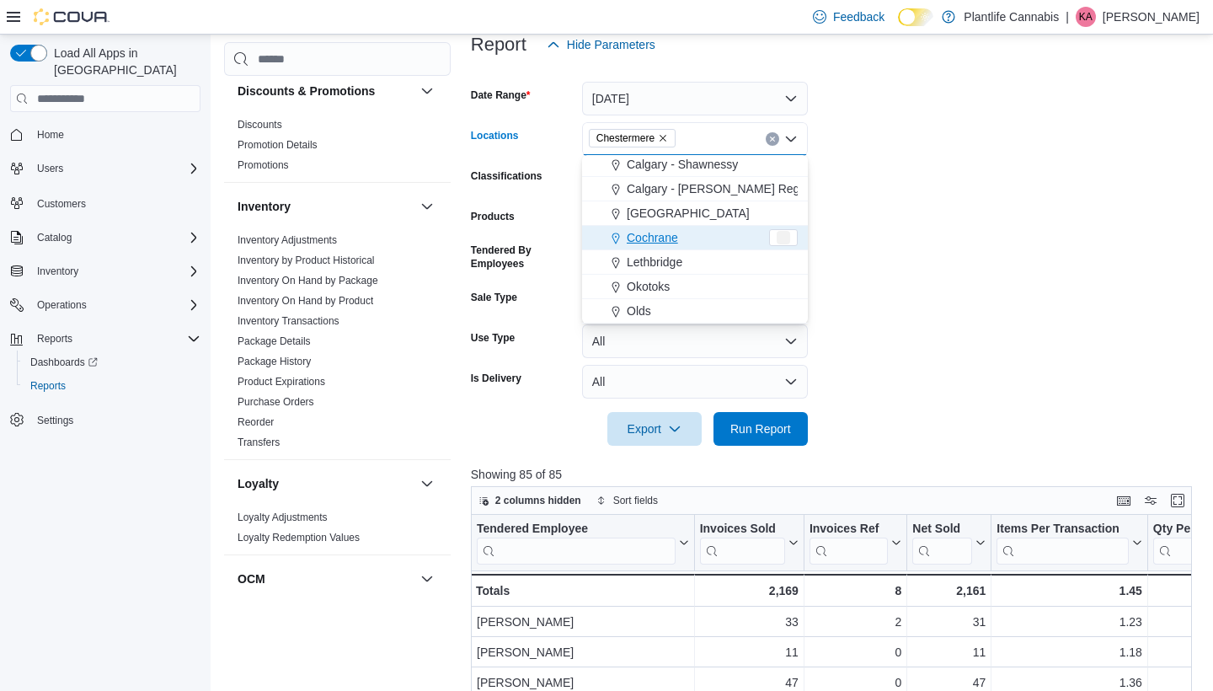
scroll to position [980, 0]
click at [775, 430] on span "Run Report" at bounding box center [760, 428] width 61 height 17
